Goal: Information Seeking & Learning: Learn about a topic

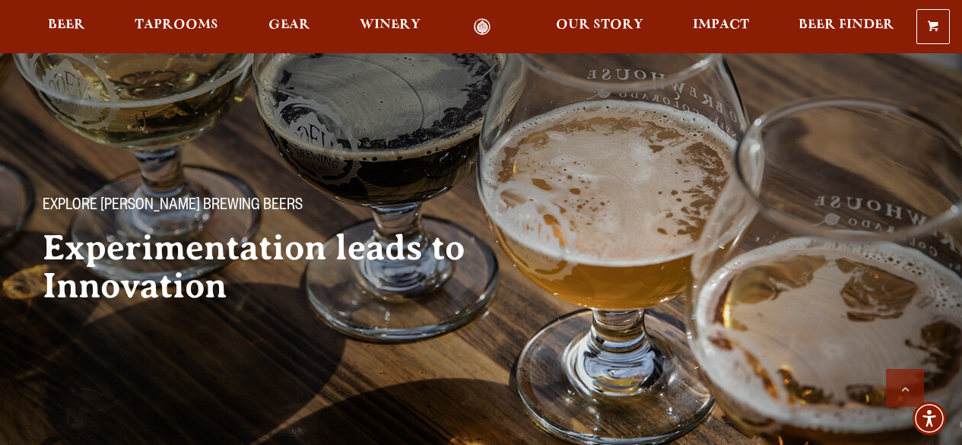
scroll to position [608, 0]
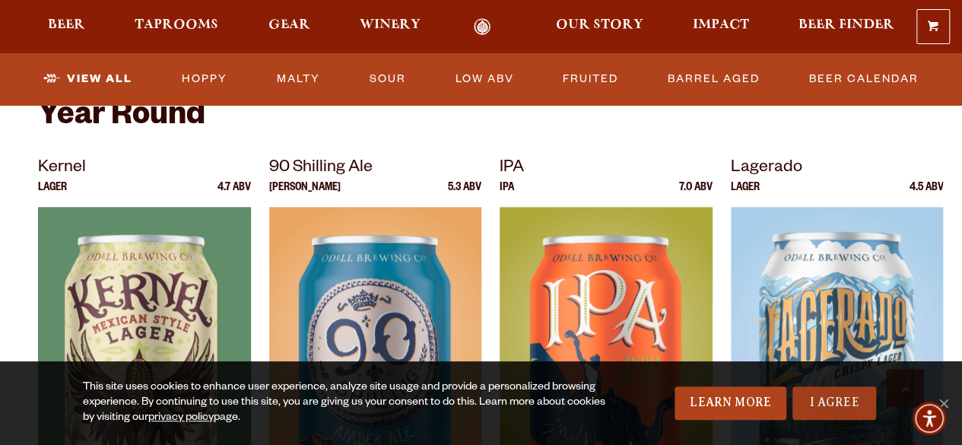
click at [837, 407] on link "I Agree" at bounding box center [834, 402] width 84 height 33
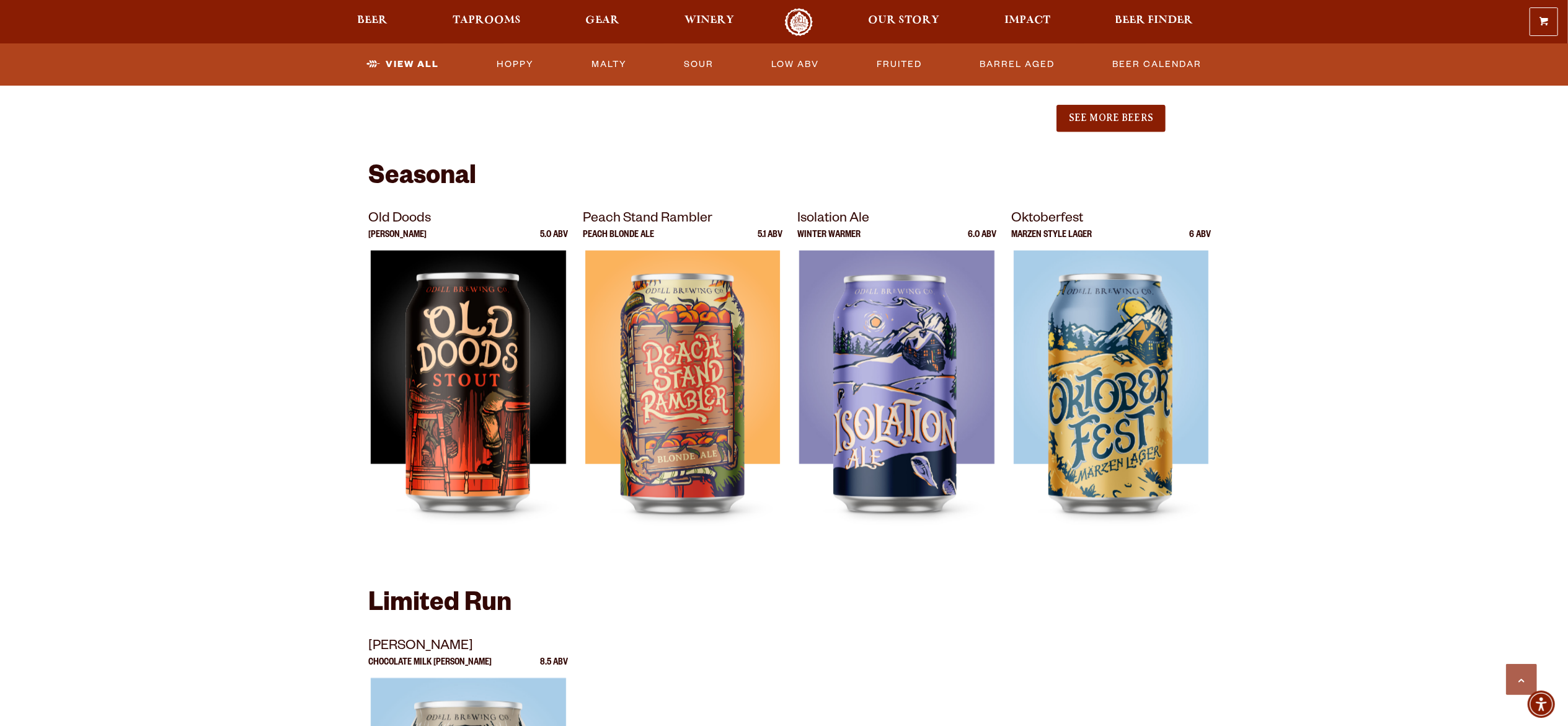
scroll to position [1675, 0]
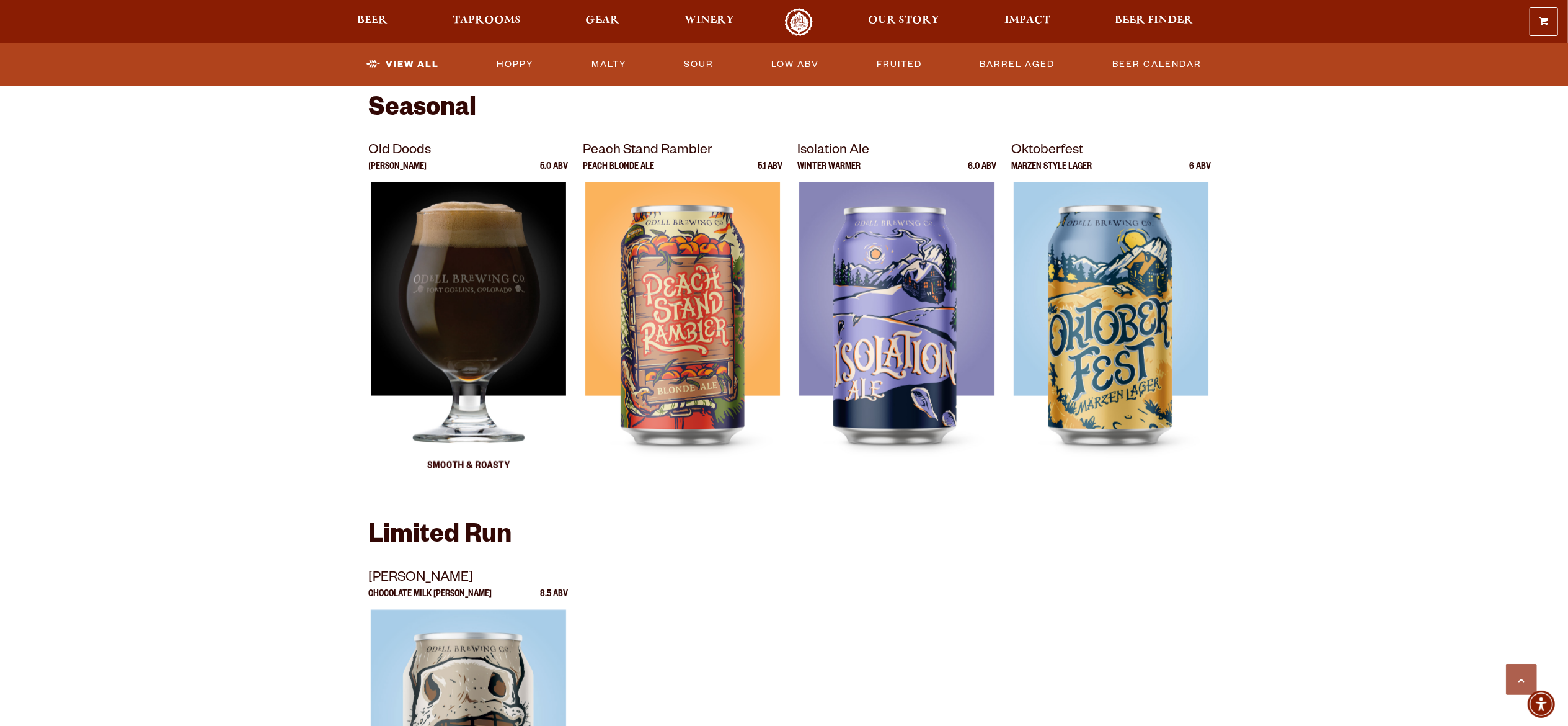
click at [467, 314] on img at bounding box center [468, 338] width 195 height 310
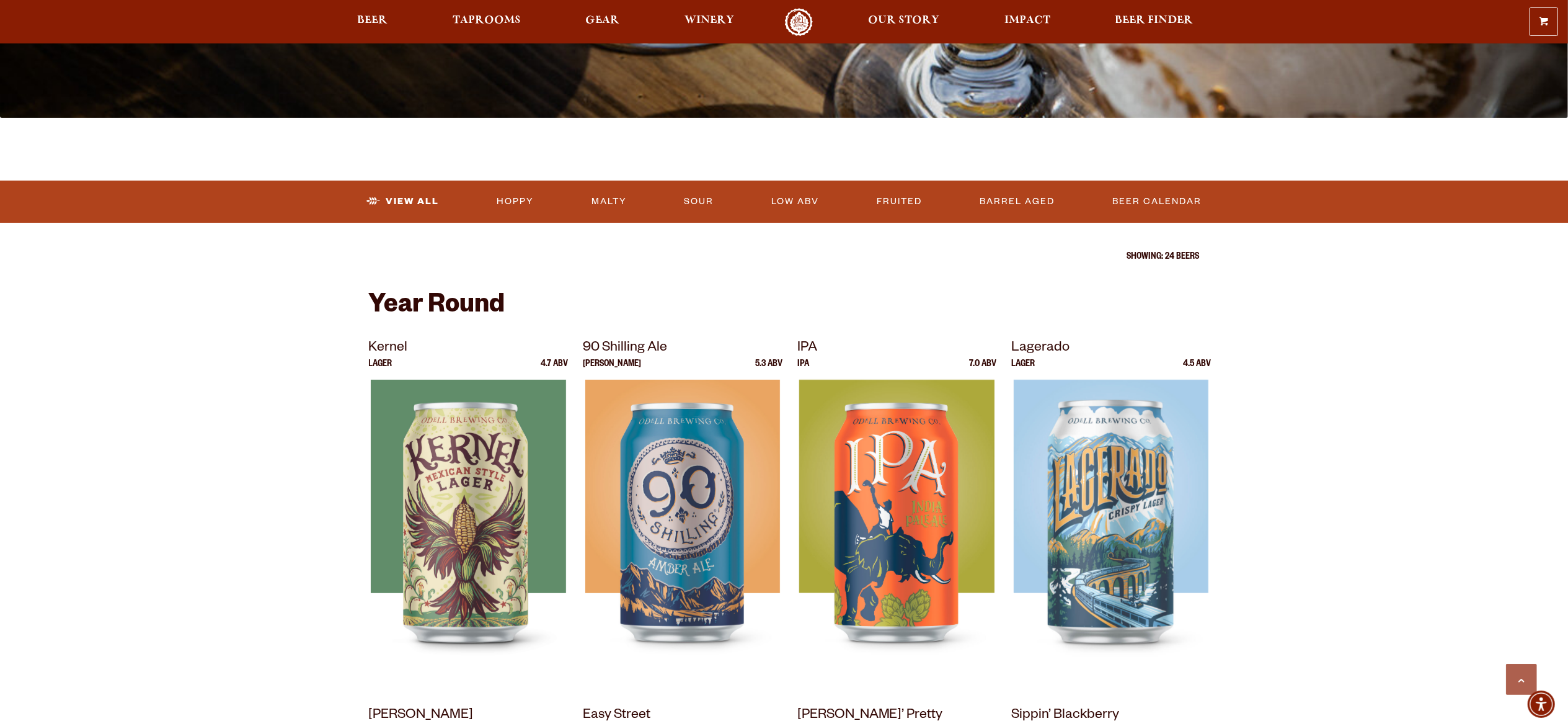
scroll to position [248, 0]
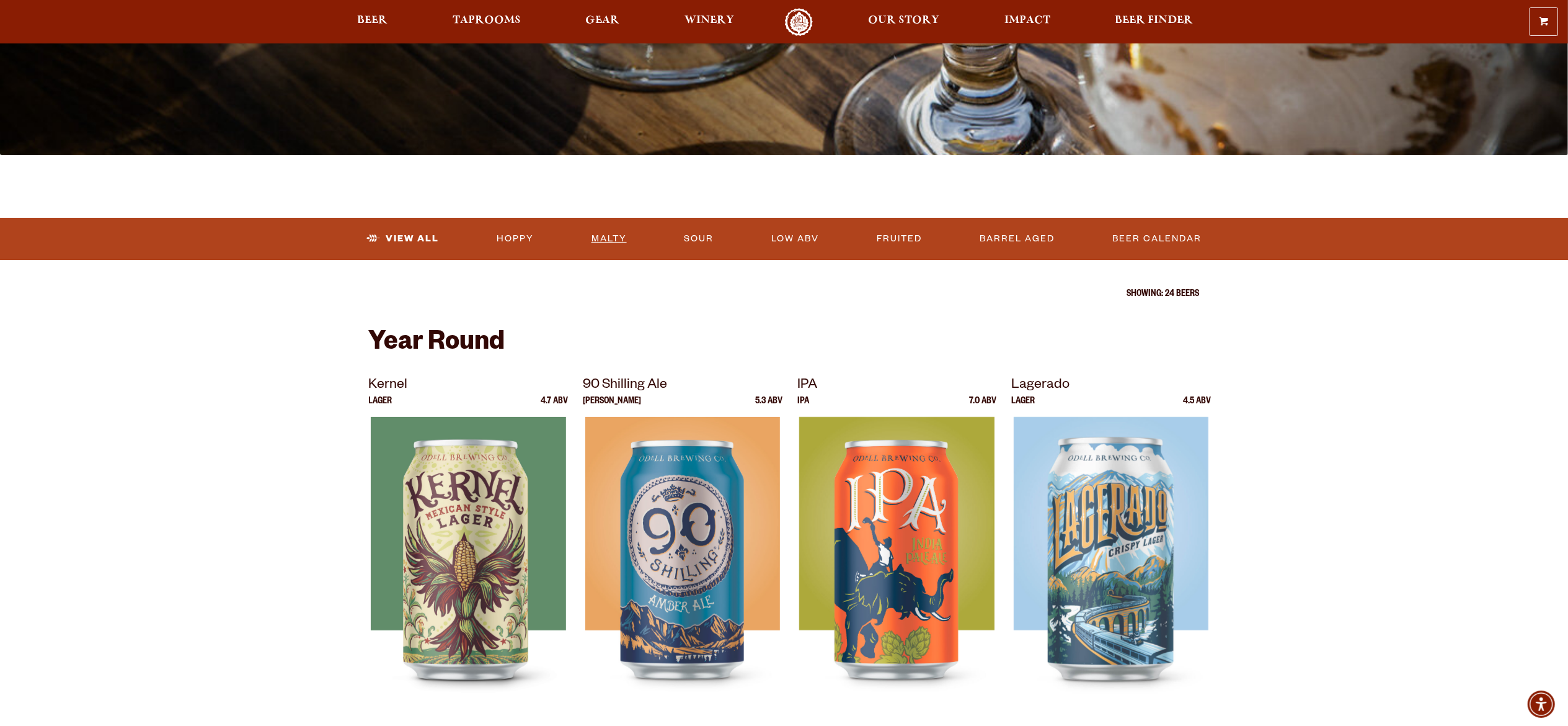
click at [610, 235] on link "Malty" at bounding box center [609, 238] width 46 height 29
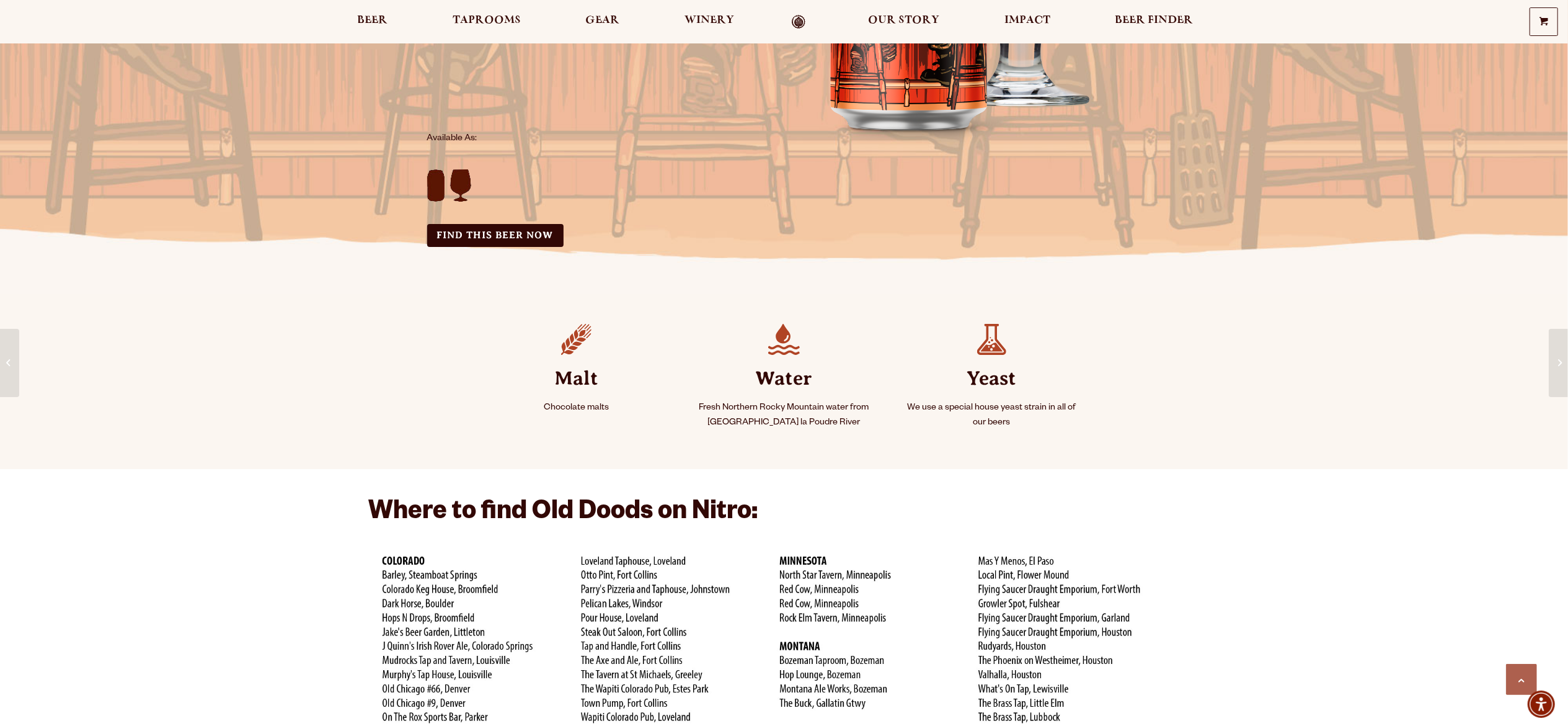
scroll to position [496, 0]
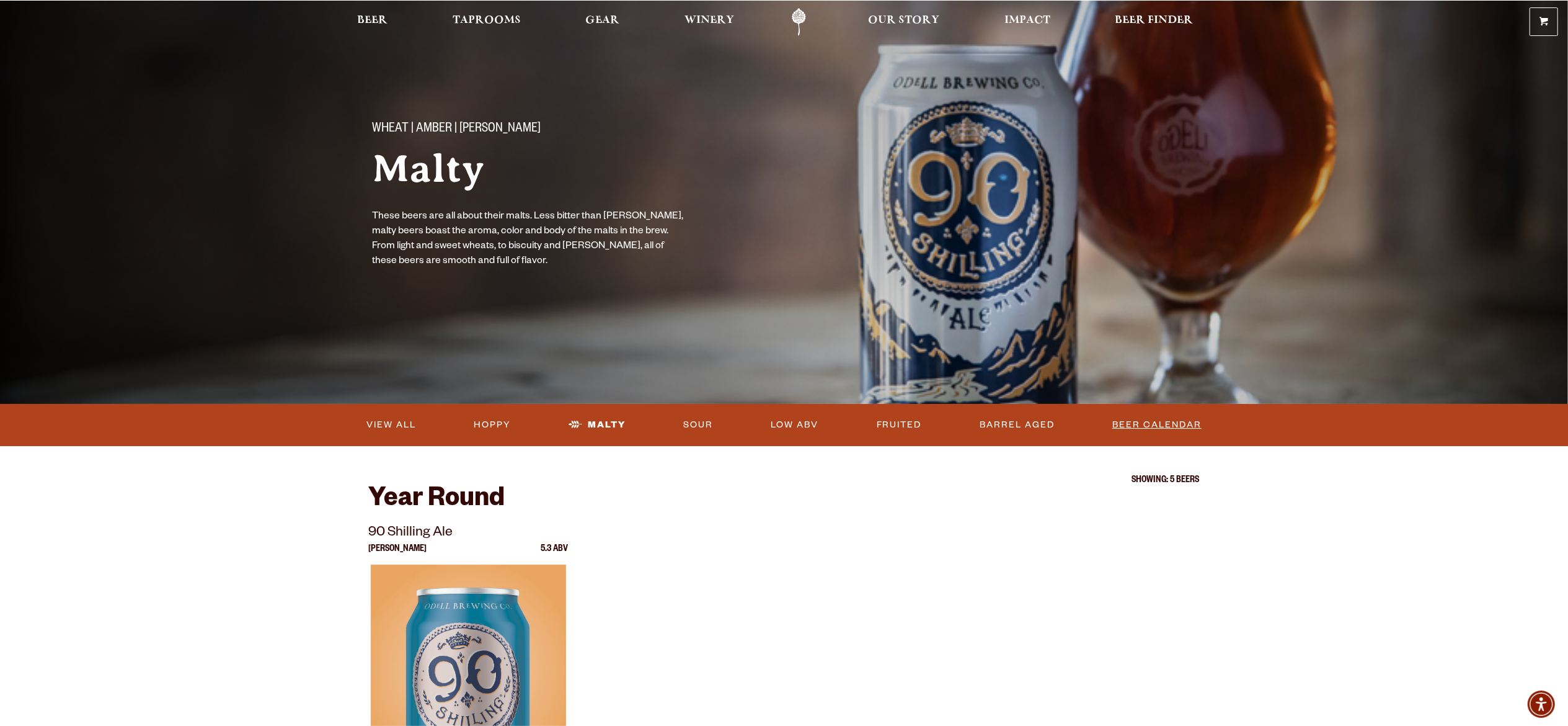
click at [1167, 421] on link "Beer Calendar" at bounding box center [1157, 424] width 99 height 29
click at [371, 414] on link "View All" at bounding box center [391, 424] width 60 height 29
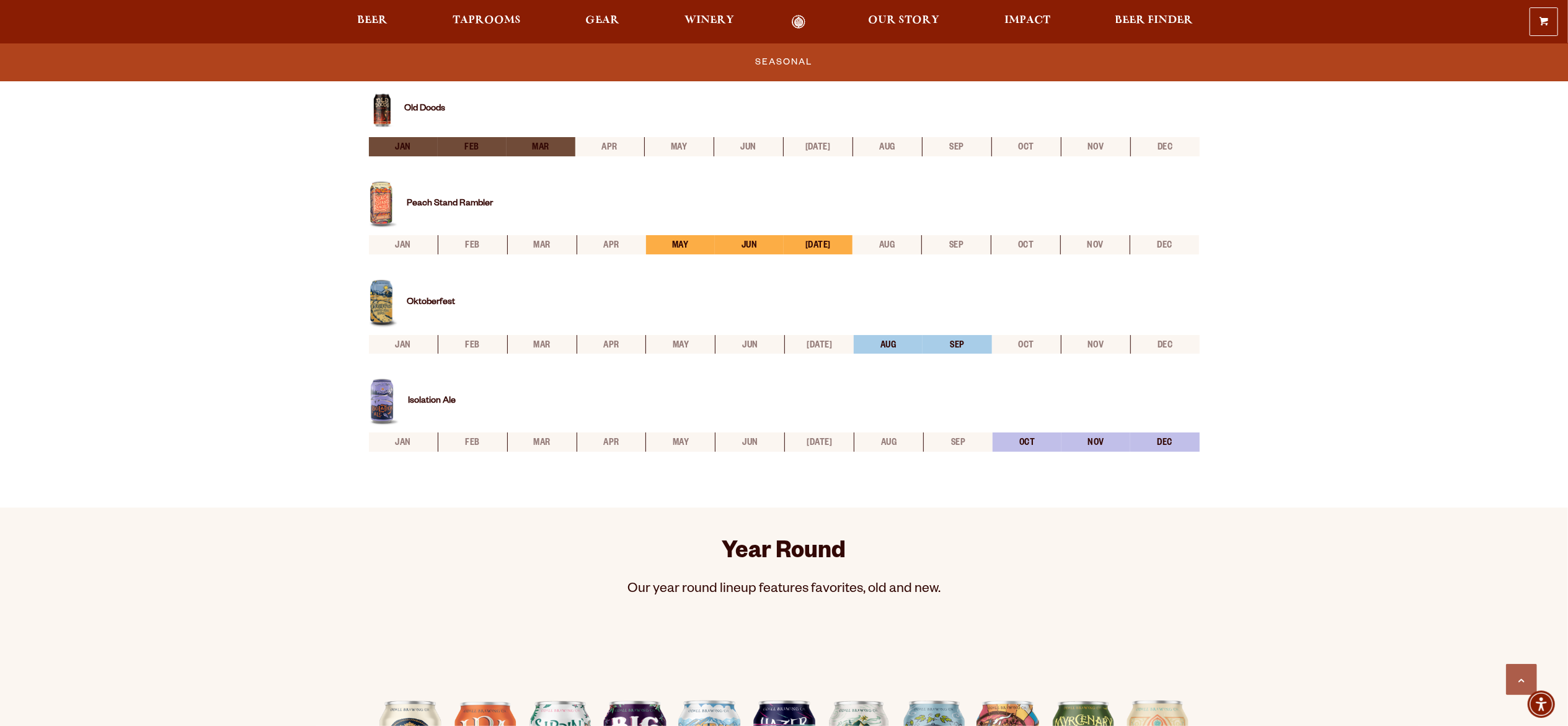
scroll to position [496, 0]
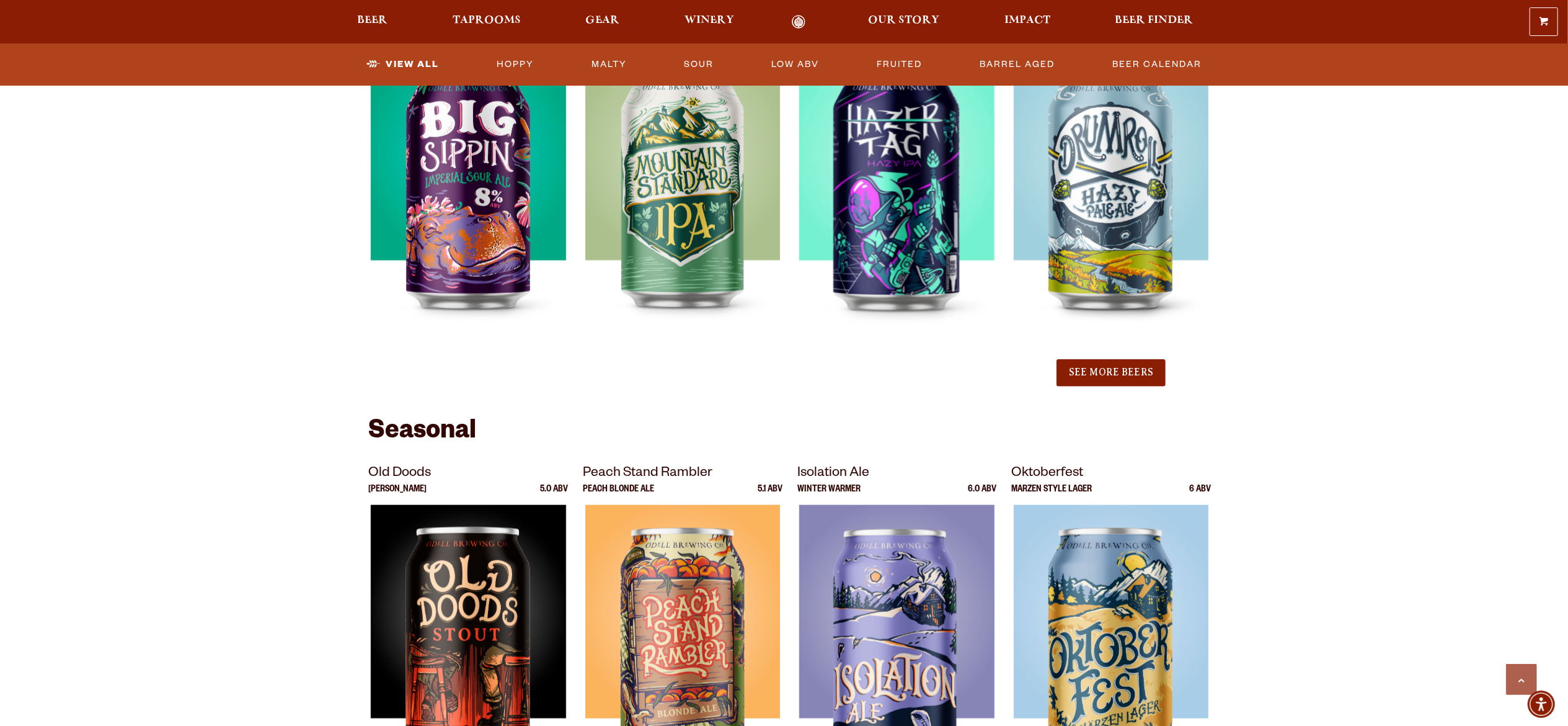
scroll to position [1489, 0]
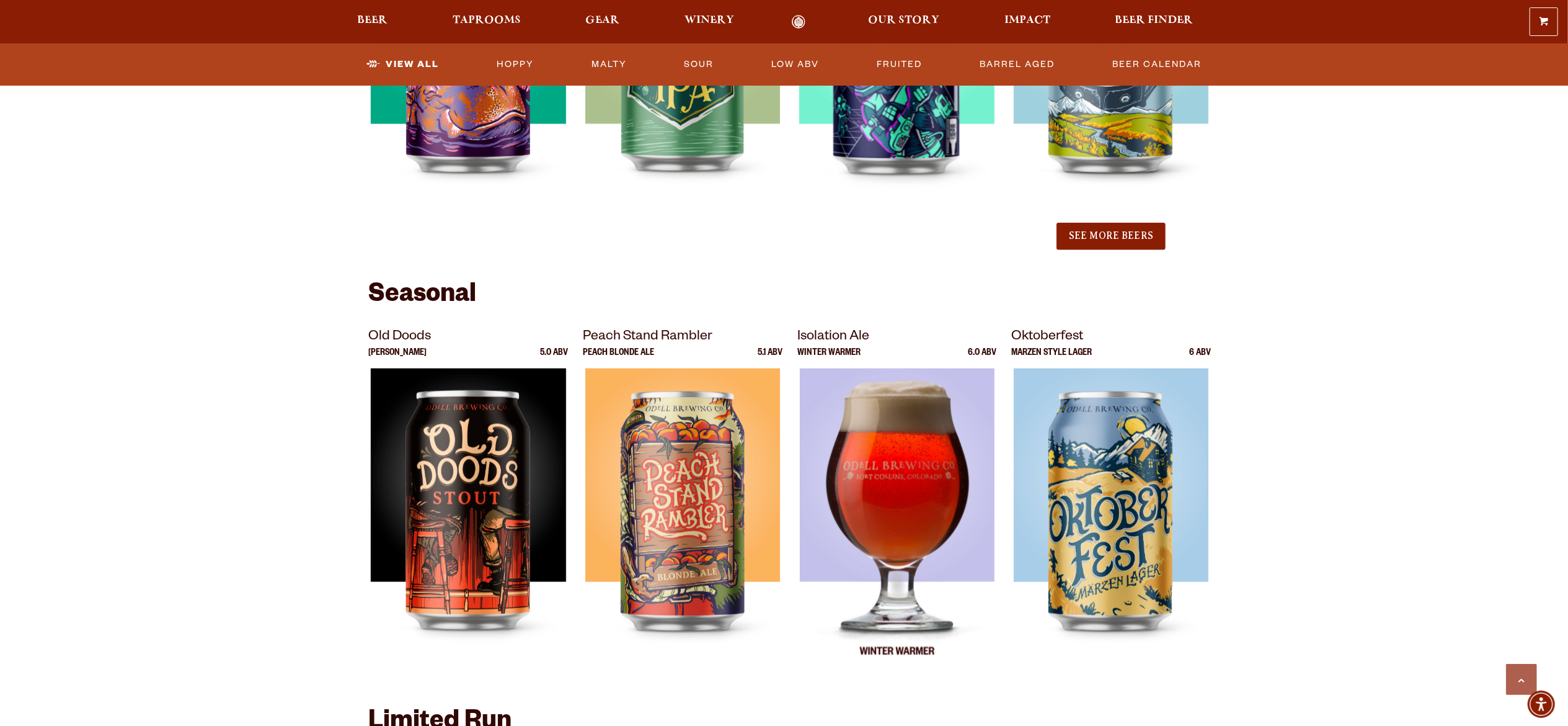
click at [871, 508] on img at bounding box center [897, 524] width 196 height 310
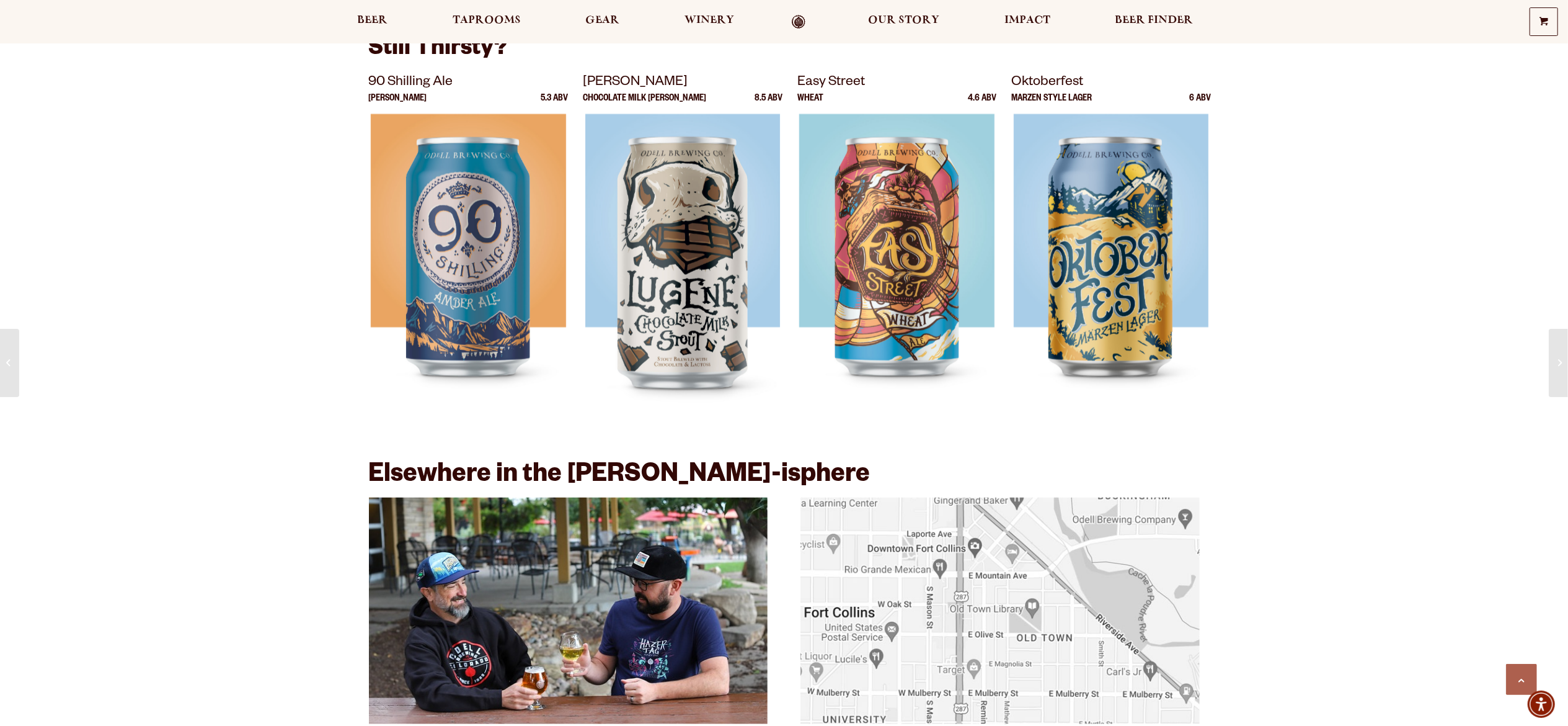
scroll to position [2109, 0]
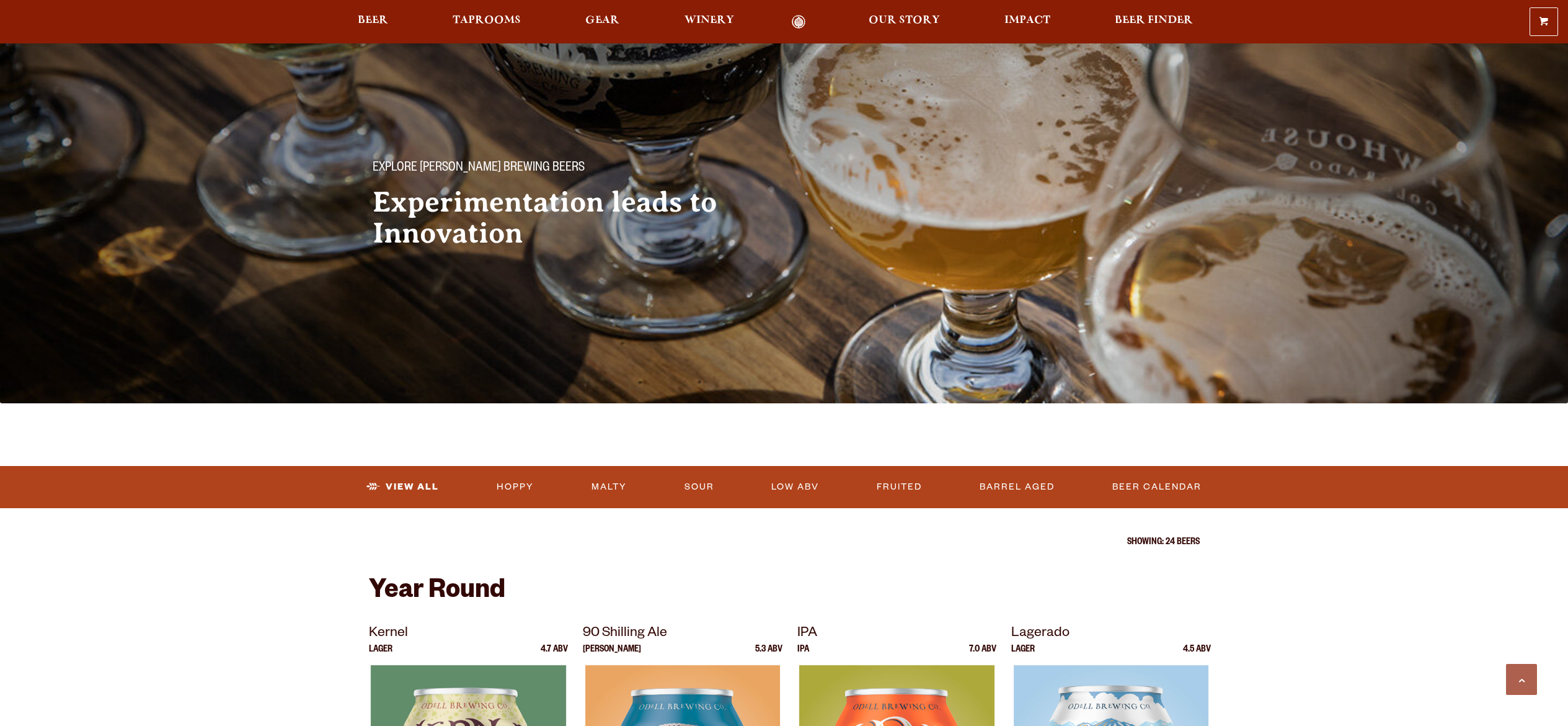
scroll to position [1489, 0]
